Goal: Complete application form

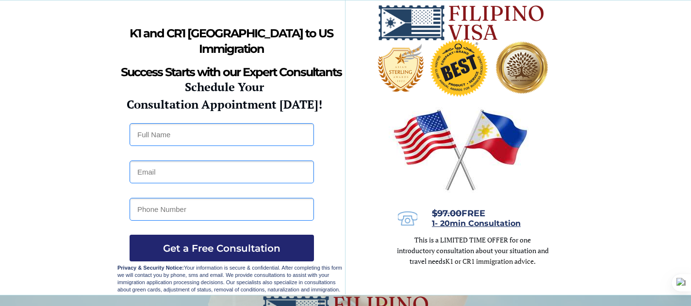
scroll to position [1, 0]
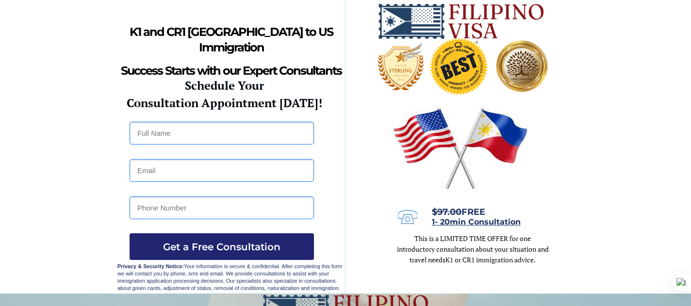
click at [196, 136] on input "text" at bounding box center [222, 133] width 184 height 23
type input "[PERSON_NAME]"
click at [196, 170] on input "email" at bounding box center [222, 170] width 184 height 23
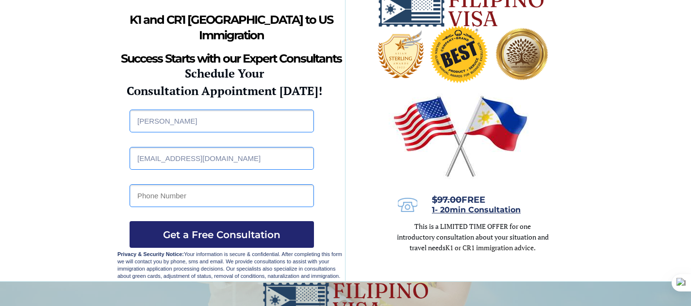
scroll to position [18, 0]
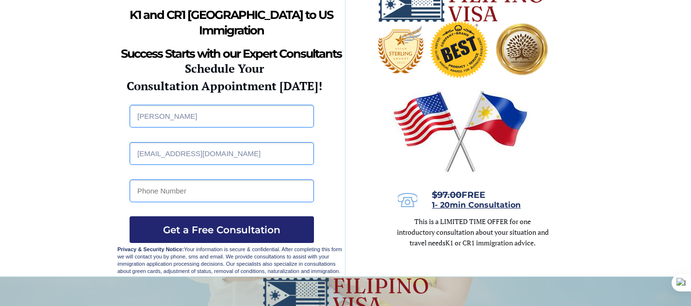
type input "[EMAIL_ADDRESS][DOMAIN_NAME]"
click at [197, 194] on input "tel" at bounding box center [222, 191] width 184 height 23
type input "3479072104"
click at [226, 214] on div at bounding box center [345, 129] width 456 height 295
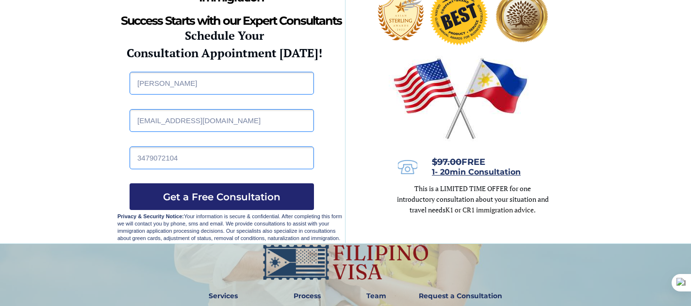
scroll to position [51, 0]
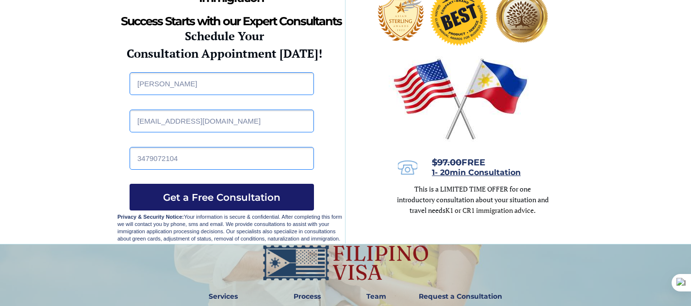
click at [214, 195] on span "Get a Free Consultation" at bounding box center [222, 198] width 184 height 12
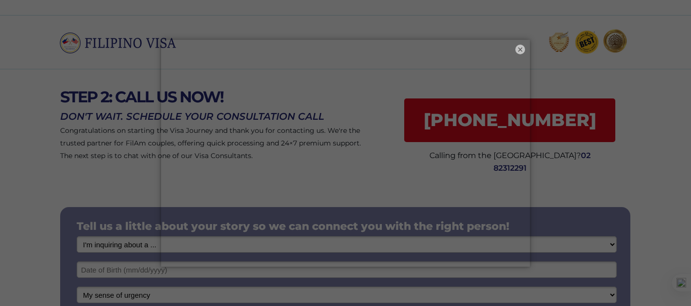
scroll to position [5, 0]
